Goal: Transaction & Acquisition: Book appointment/travel/reservation

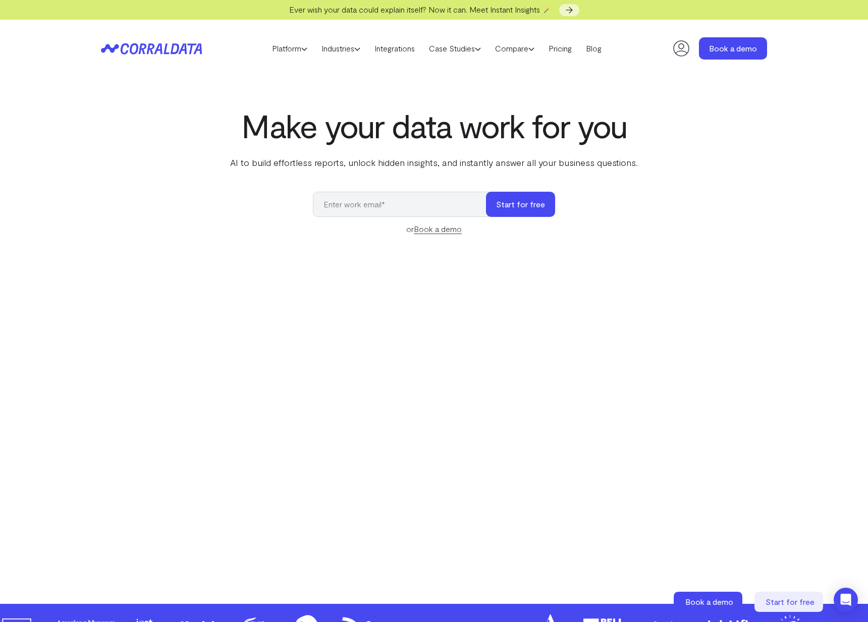
click at [354, 201] on input "email" at bounding box center [404, 204] width 183 height 25
click at [447, 231] on link "Book a demo" at bounding box center [438, 229] width 48 height 10
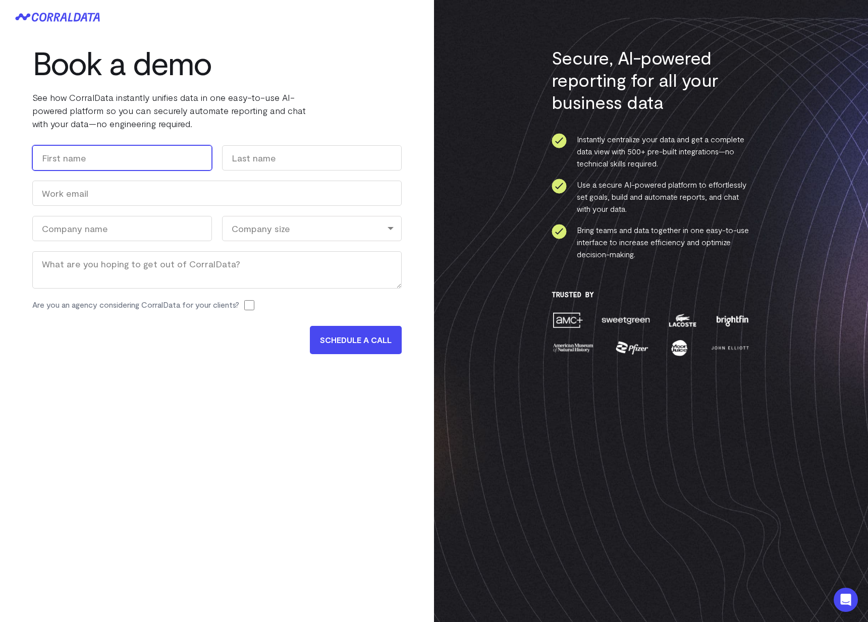
click at [69, 163] on input "First" at bounding box center [122, 157] width 180 height 25
type input "Dariush"
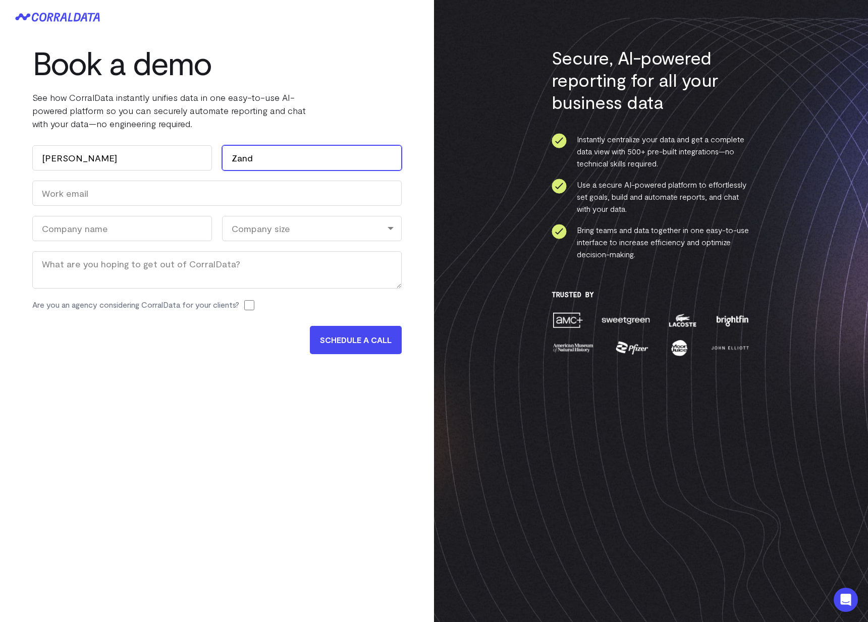
type input "Zand"
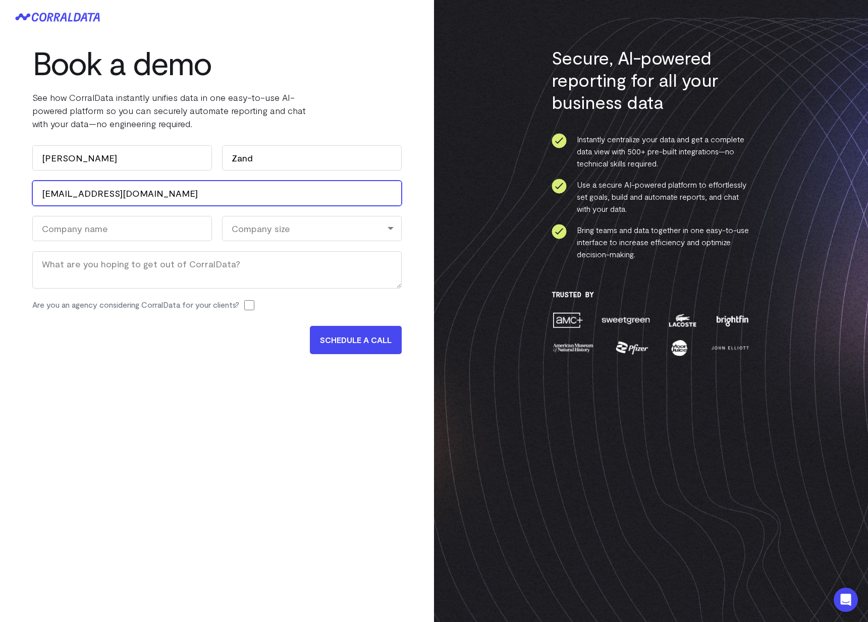
type input "dzand@boundlessdevices.com"
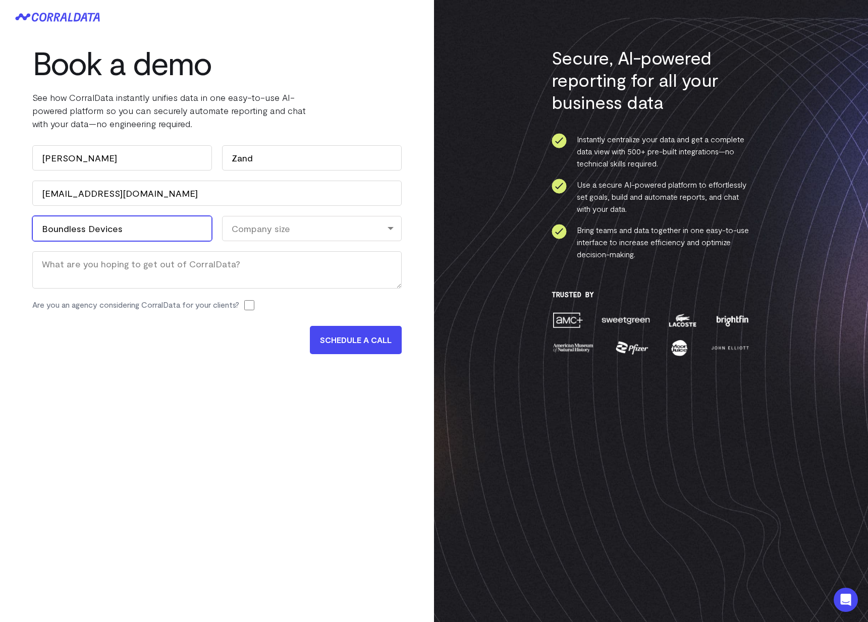
type input "Boundless Devices"
click at [295, 227] on div "Company size" at bounding box center [312, 228] width 180 height 25
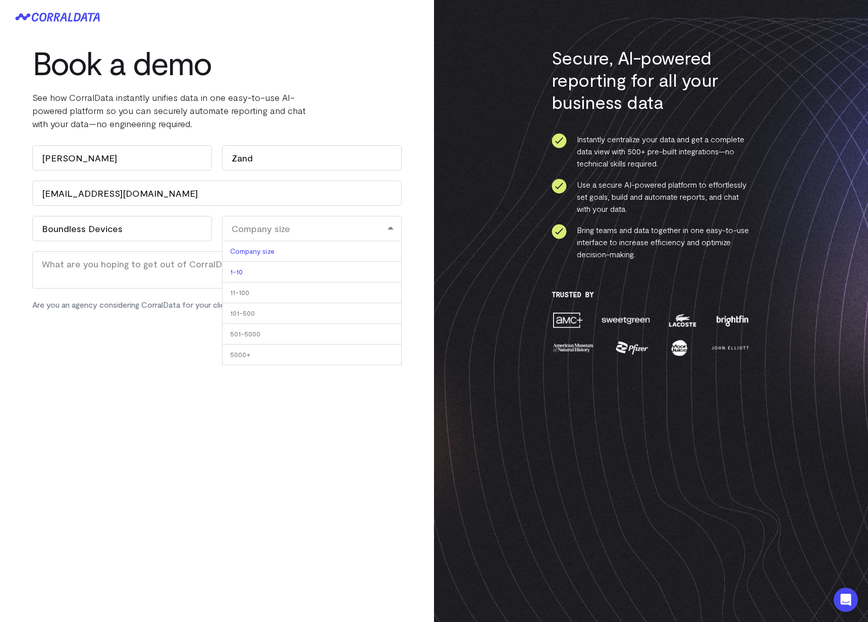
click at [259, 272] on li "1-10" at bounding box center [312, 272] width 180 height 21
drag, startPoint x: 251, startPoint y: 229, endPoint x: 250, endPoint y: 234, distance: 5.8
click at [251, 229] on div "1-10" at bounding box center [312, 228] width 180 height 25
click at [245, 290] on li "11-100" at bounding box center [312, 293] width 180 height 21
select select "11-100"
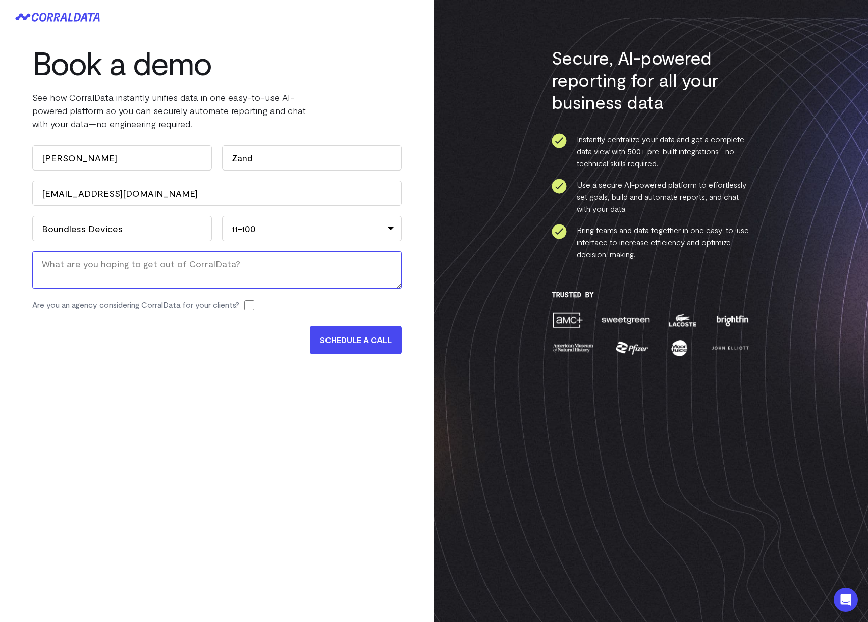
click at [90, 269] on textarea "Message" at bounding box center [217, 269] width 370 height 37
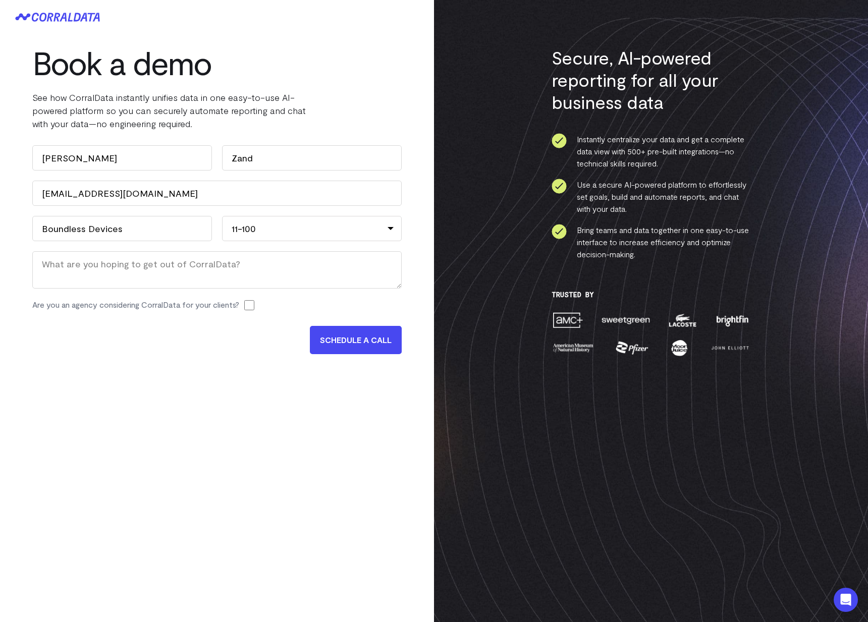
click at [345, 341] on input "SCHEDULE A CALL" at bounding box center [356, 340] width 92 height 28
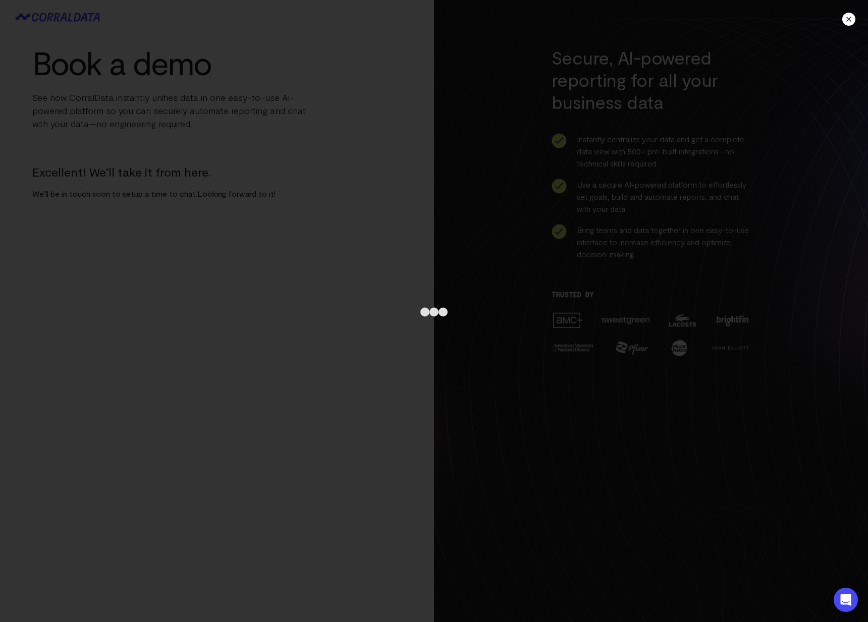
click at [849, 18] on div at bounding box center [848, 19] width 13 height 13
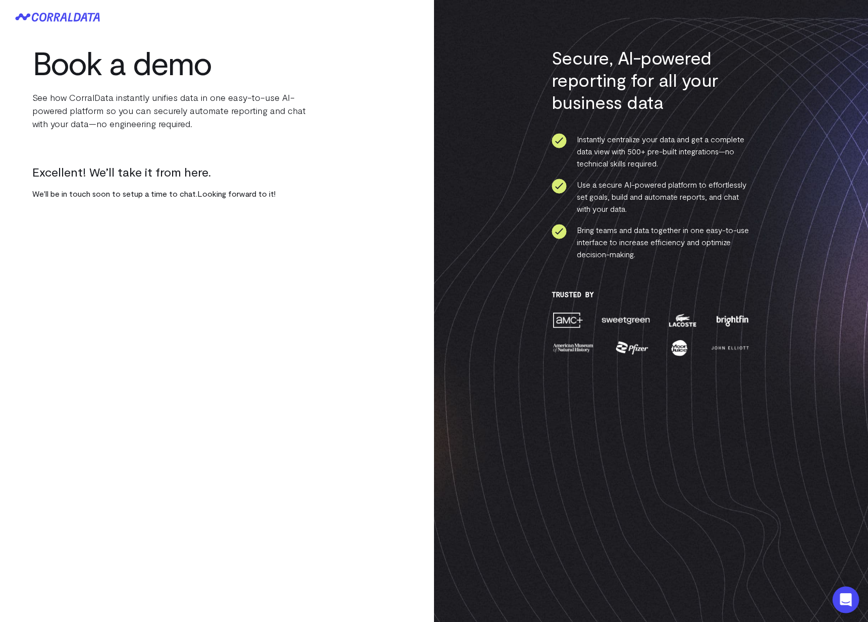
click at [847, 604] on icon "Open Intercom Messenger" at bounding box center [845, 600] width 13 height 13
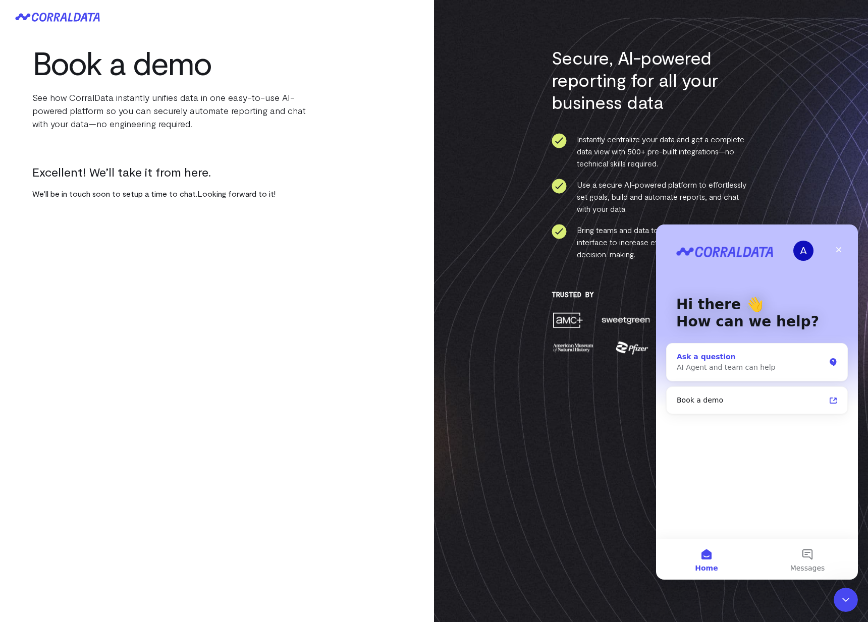
click at [718, 363] on div "AI Agent and team can help" at bounding box center [751, 367] width 148 height 11
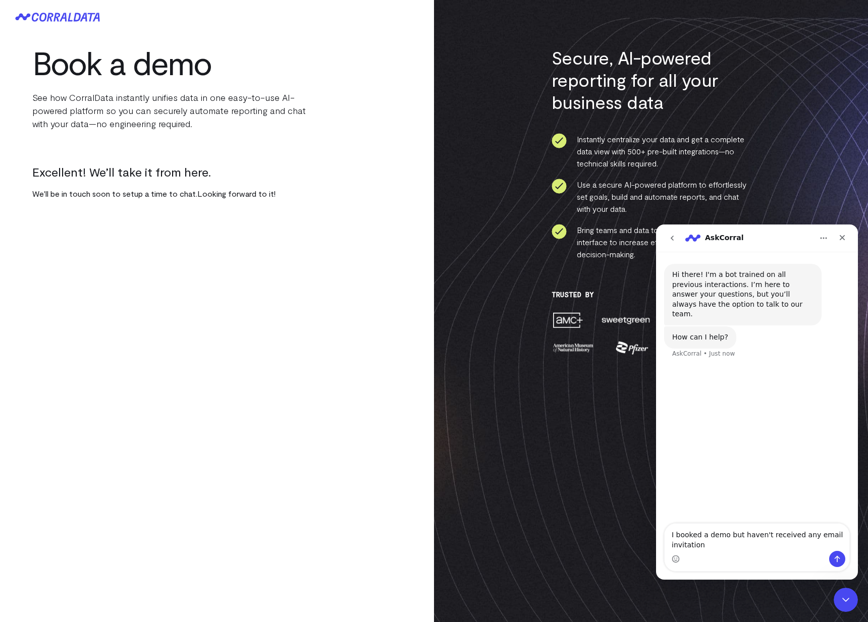
type textarea "I booked a demo but haven't received any email invitations"
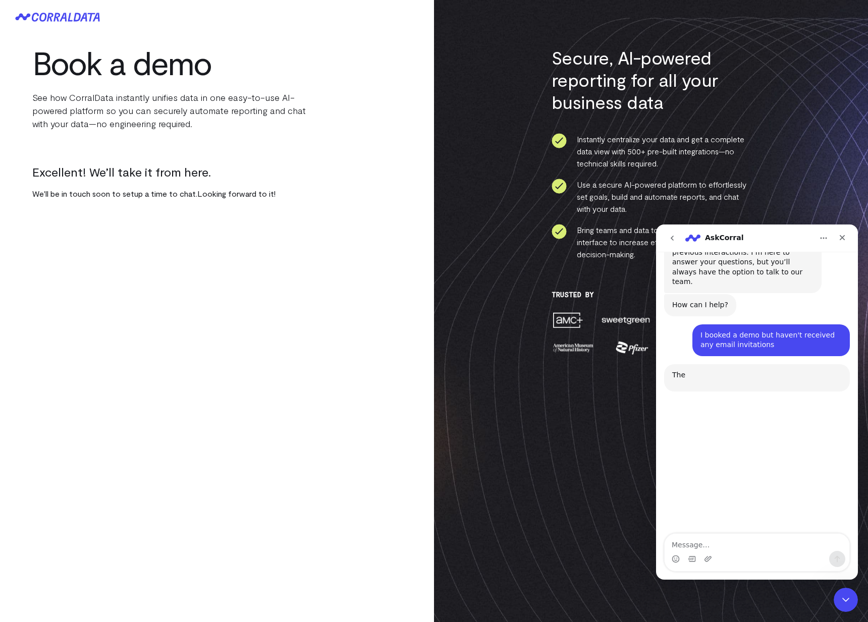
scroll to position [97, 0]
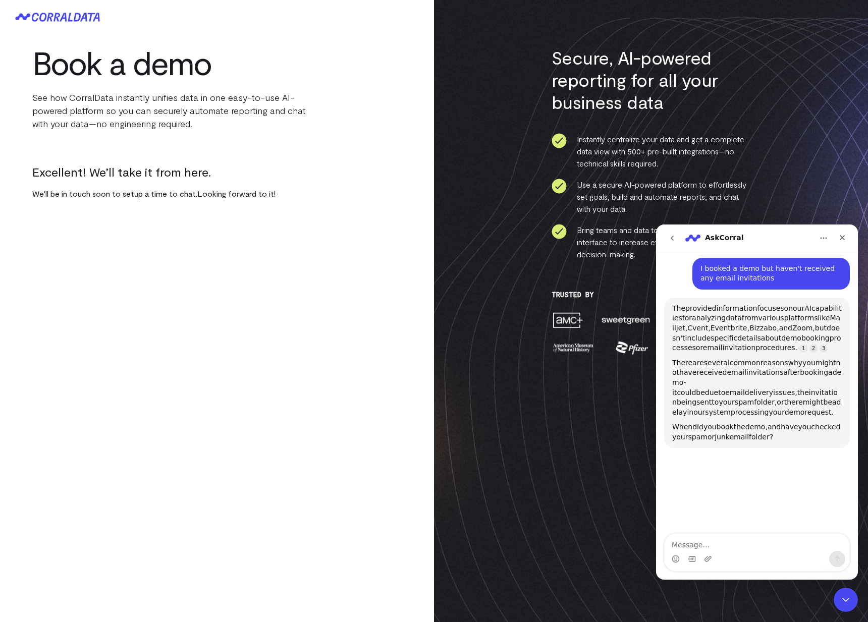
click at [688, 544] on textarea "Message…" at bounding box center [757, 542] width 185 height 17
click at [682, 548] on textarea "Message…" at bounding box center [757, 542] width 185 height 17
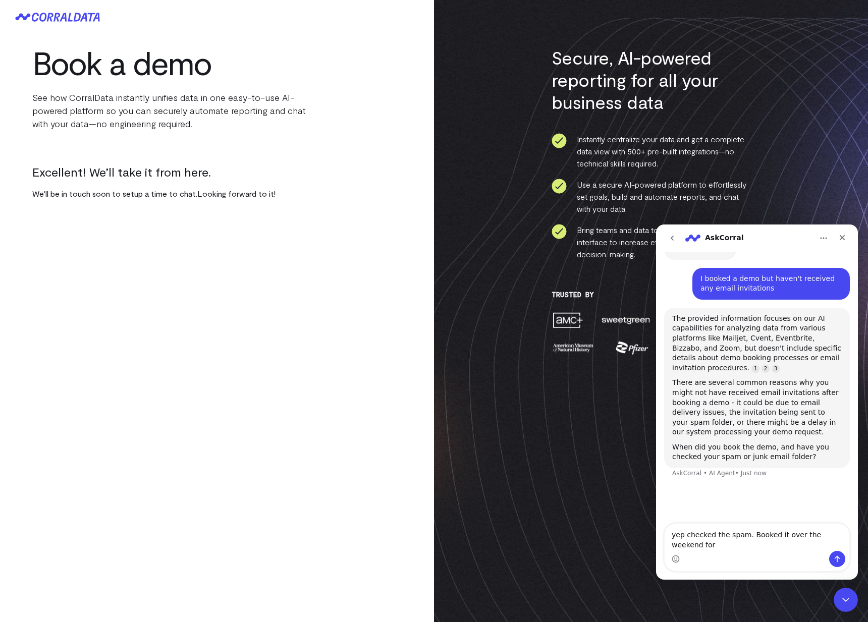
scroll to position [87, 0]
type textarea "yep checked the spam. Booked it over the weekend for some time today"
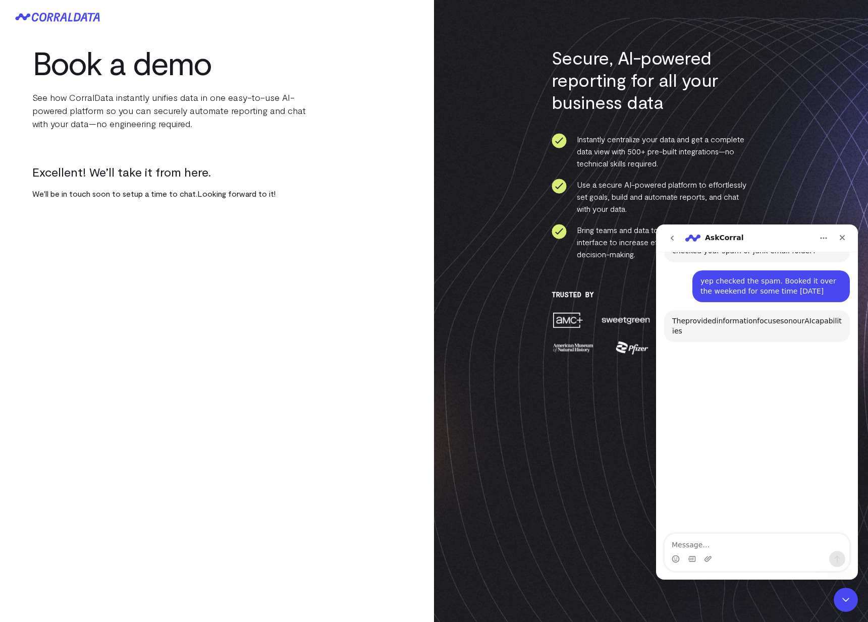
scroll to position [306, 0]
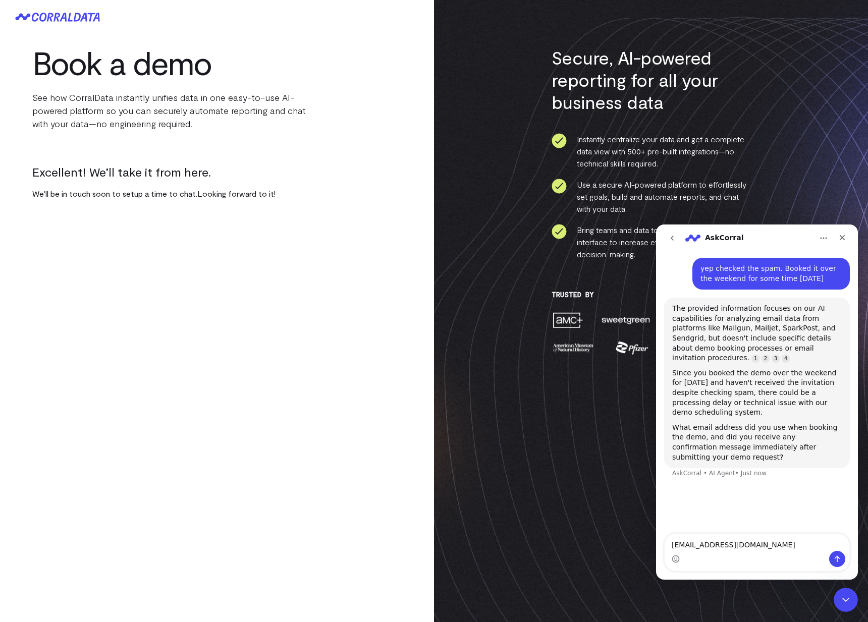
type textarea "dzand@boundlessdevices.com"
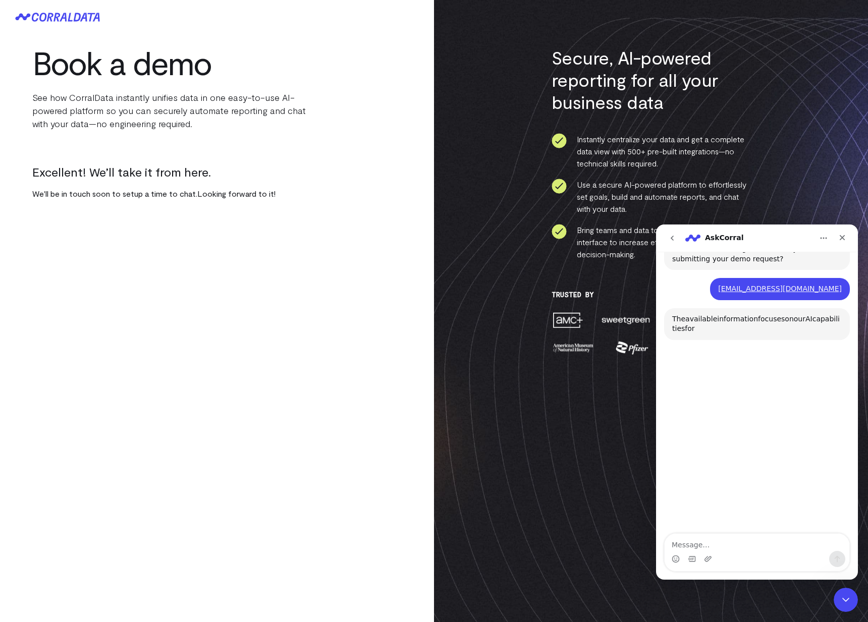
scroll to position [521, 0]
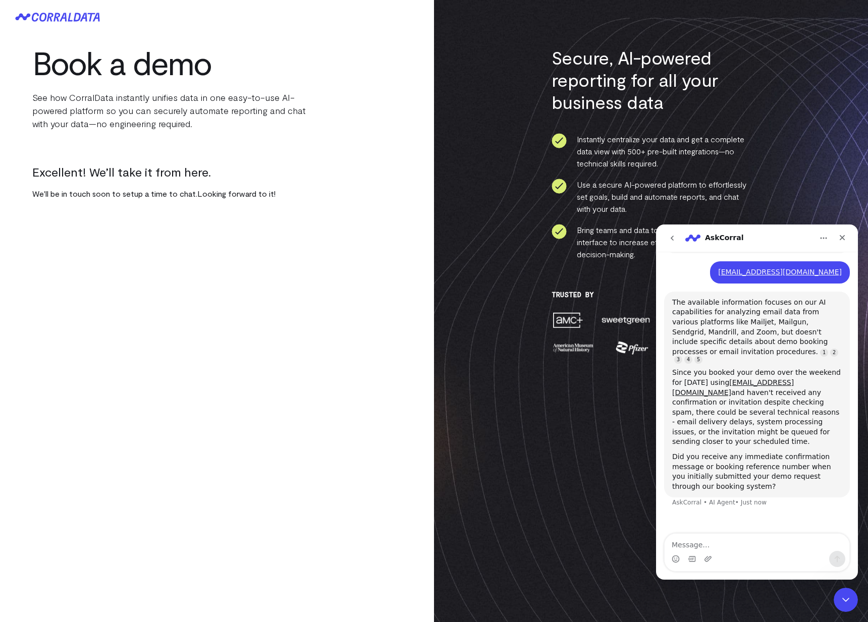
click at [719, 546] on textarea "Message…" at bounding box center [757, 542] width 185 height 17
type textarea "no never received any confirmation"
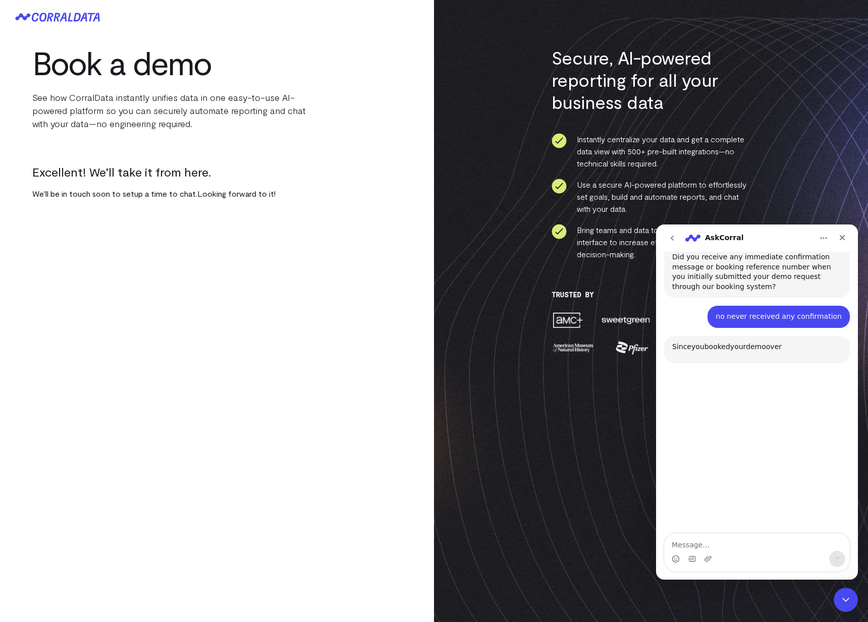
scroll to position [750, 0]
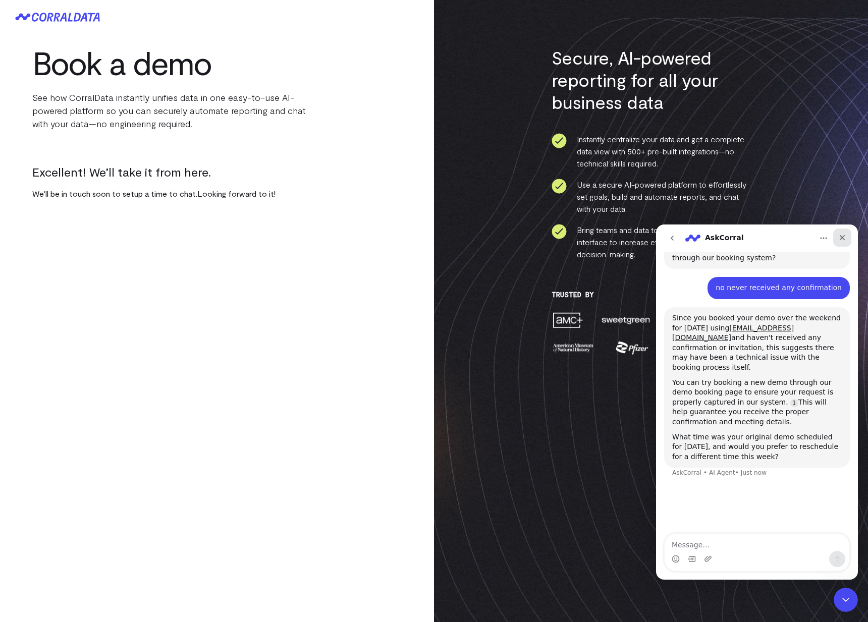
click at [841, 239] on icon "Close" at bounding box center [842, 238] width 8 height 8
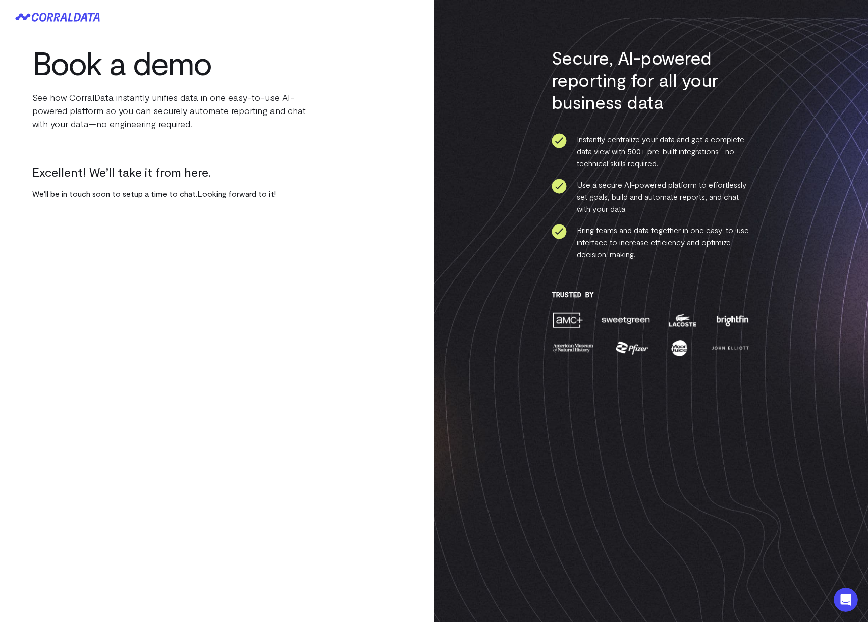
scroll to position [667, 0]
click at [39, 20] on icon at bounding box center [52, 17] width 41 height 9
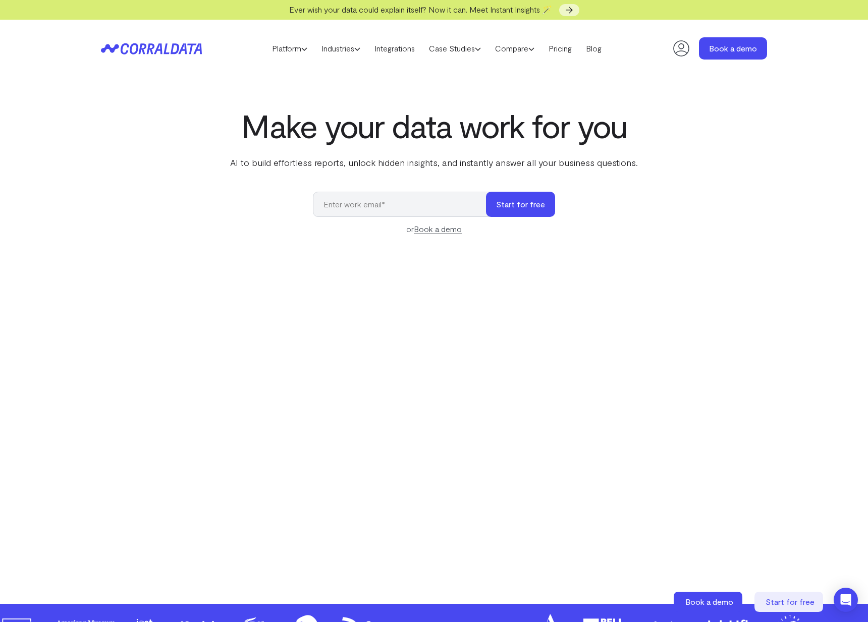
click at [348, 207] on input "email" at bounding box center [404, 204] width 183 height 25
click at [375, 202] on input "email" at bounding box center [404, 204] width 183 height 25
click at [414, 231] on div "or Book a demo" at bounding box center [434, 229] width 242 height 12
click at [441, 230] on link "Book a demo" at bounding box center [438, 229] width 48 height 10
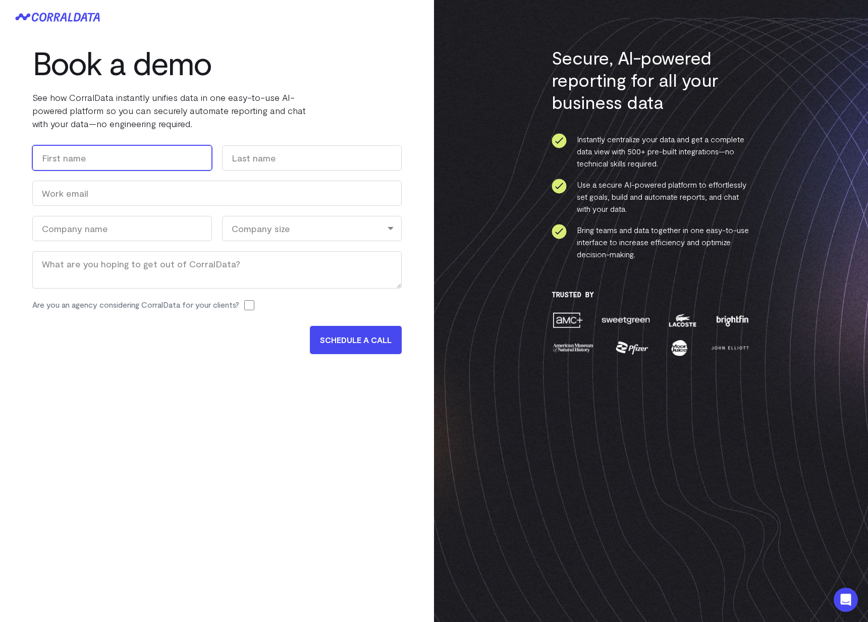
click at [140, 165] on input "First" at bounding box center [122, 157] width 180 height 25
type input "Dariush"
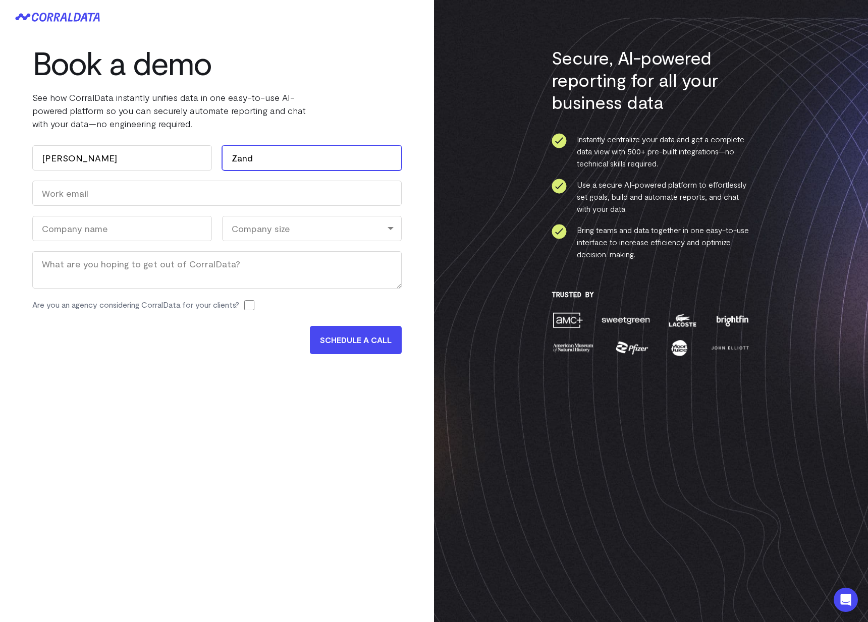
type input "Zand"
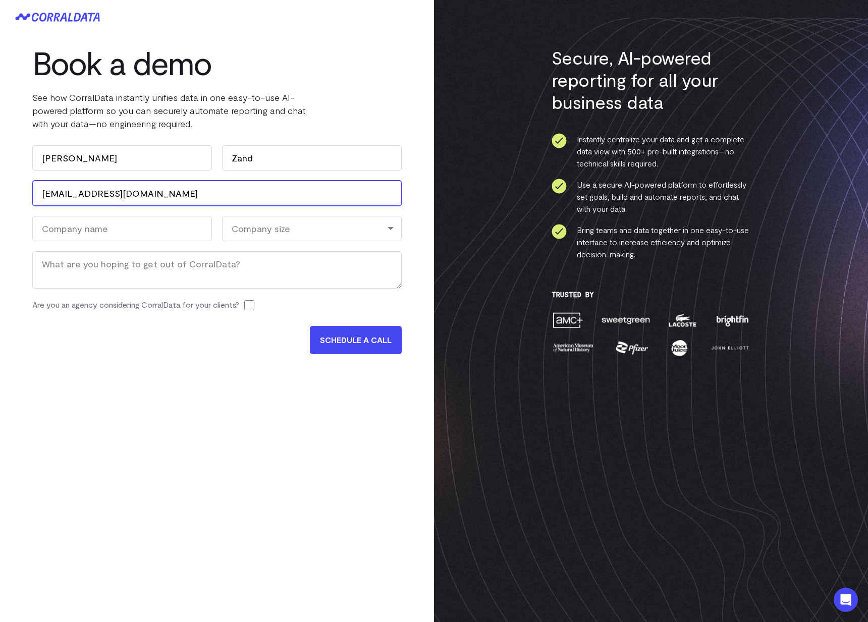
type input "dzand@boundlessdevices.com"
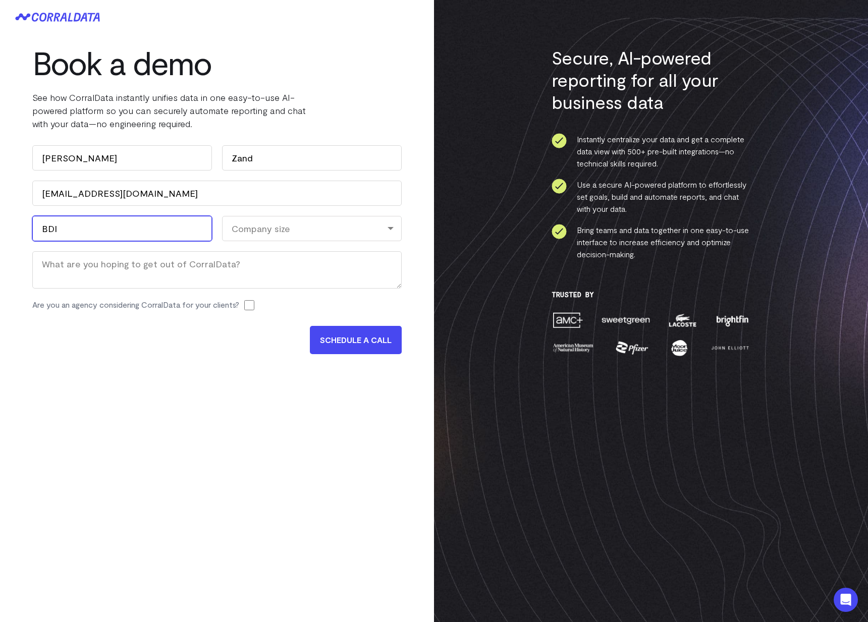
type input "BDI"
click at [269, 227] on div "Company size" at bounding box center [312, 228] width 180 height 25
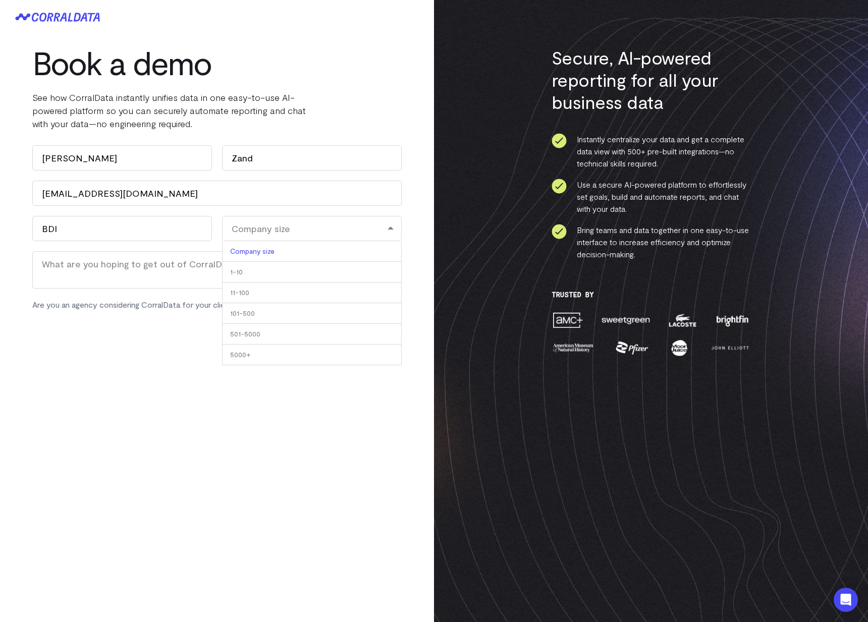
drag, startPoint x: 255, startPoint y: 290, endPoint x: 214, endPoint y: 288, distance: 41.4
click at [256, 289] on li "11-100" at bounding box center [312, 293] width 180 height 21
select select "11-100"
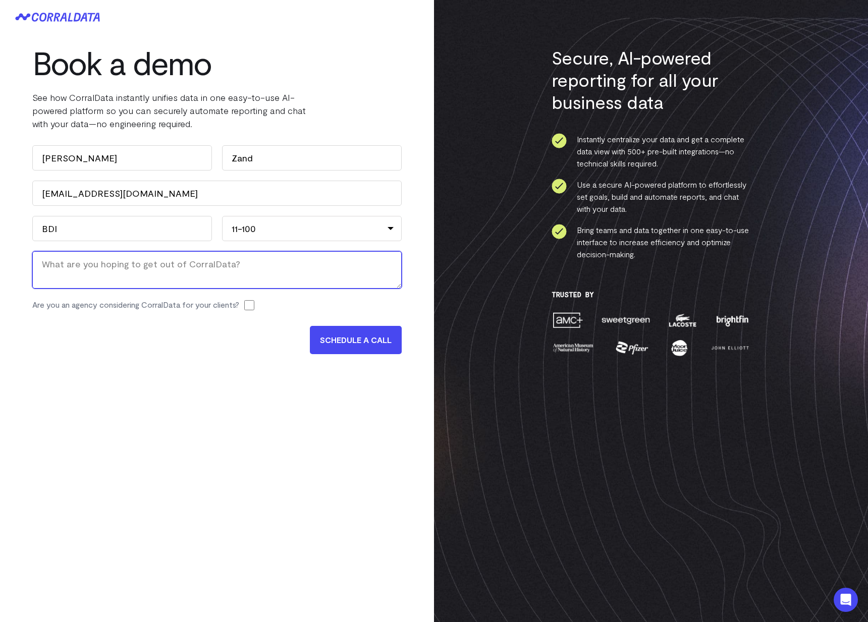
click at [74, 274] on textarea "Message" at bounding box center [217, 269] width 370 height 37
type textarea "Rescheduled as never received the confirmation from the first meeting"
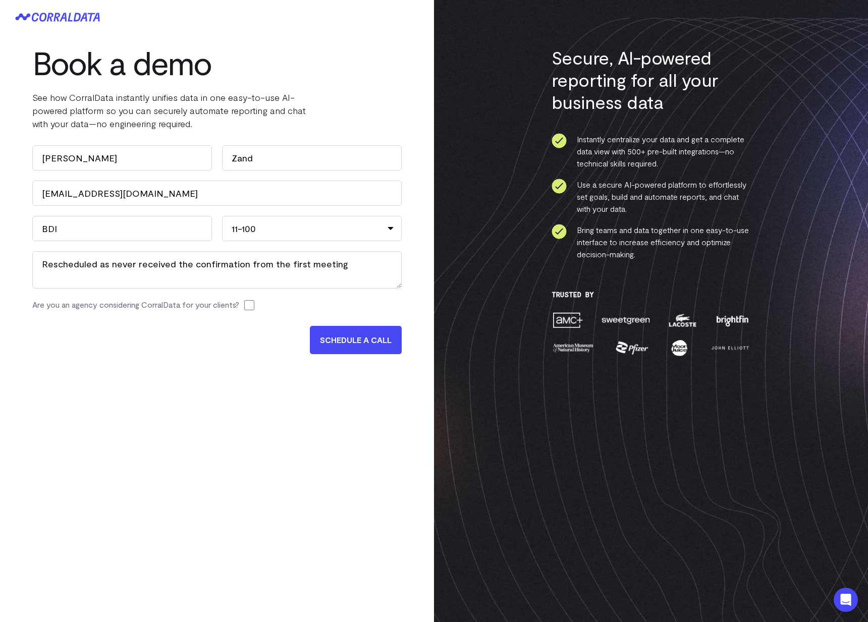
click at [143, 357] on div "Book a demo See how CorralData instantly unifies data in one easy-to-use AI-pow…" at bounding box center [217, 204] width 434 height 340
click at [342, 344] on input "SCHEDULE A CALL" at bounding box center [356, 340] width 92 height 28
